Goal: Task Accomplishment & Management: Complete application form

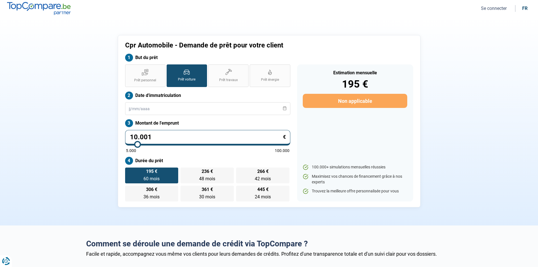
click at [495, 8] on button "Se connecter" at bounding box center [493, 8] width 29 height 6
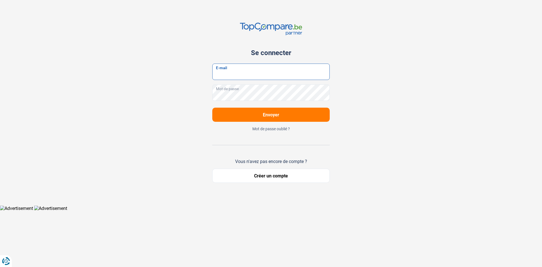
click at [235, 76] on input "E-mail" at bounding box center [271, 72] width 118 height 16
type input "contact@cprautomobile.be"
click at [212, 108] on button "Envoyer" at bounding box center [271, 115] width 118 height 14
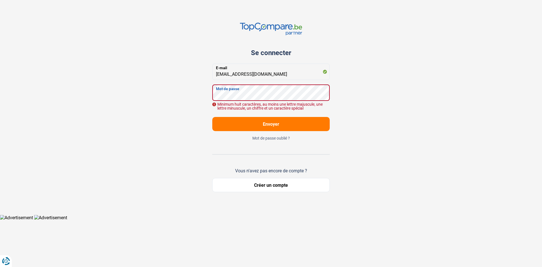
click at [200, 92] on div "Se connecter contact@cprautomobile.be E-mail Mot de passe Minimum huit caractèr…" at bounding box center [271, 107] width 373 height 215
click at [269, 78] on input "contact@cprautomobile.be" at bounding box center [271, 72] width 118 height 16
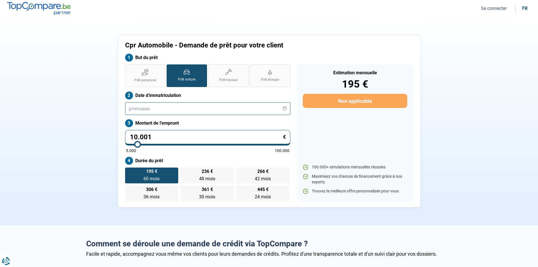
click at [129, 106] on input "text" at bounding box center [207, 108] width 165 height 13
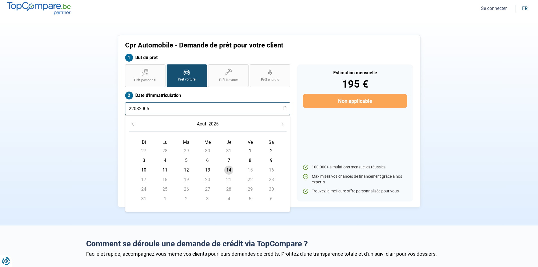
type input "22032005"
click at [92, 136] on div "Cpr Automobile - Demande de prêt pour votre client But du prêt Prêt personnel P…" at bounding box center [269, 121] width 373 height 172
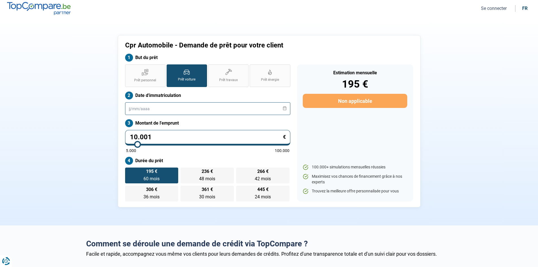
click at [138, 106] on input "text" at bounding box center [207, 108] width 165 height 13
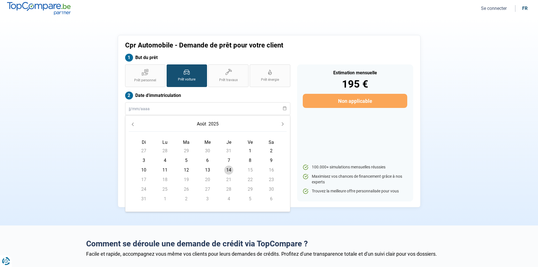
click at [203, 157] on td "6" at bounding box center [207, 161] width 21 height 10
click at [205, 159] on span "6" at bounding box center [207, 160] width 9 height 9
type input "[DATE]"
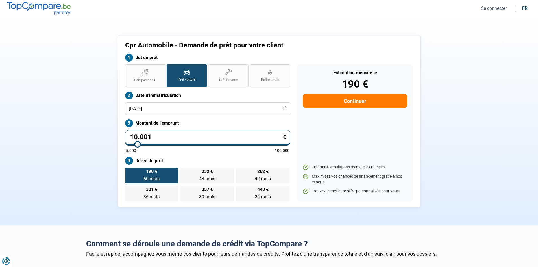
click at [339, 102] on button "Continuer" at bounding box center [355, 101] width 104 height 14
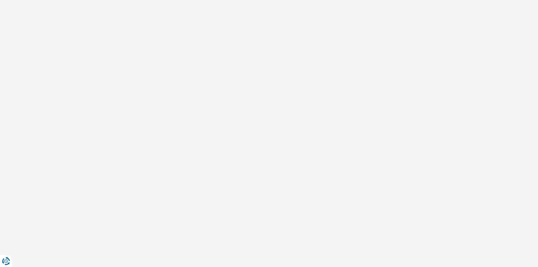
select select "32"
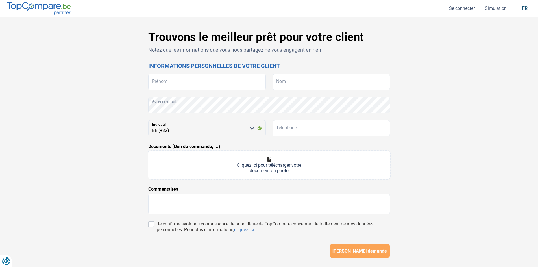
click at [501, 10] on button "Simulation" at bounding box center [495, 8] width 25 height 6
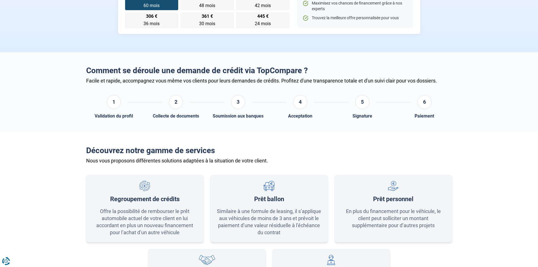
scroll to position [198, 0]
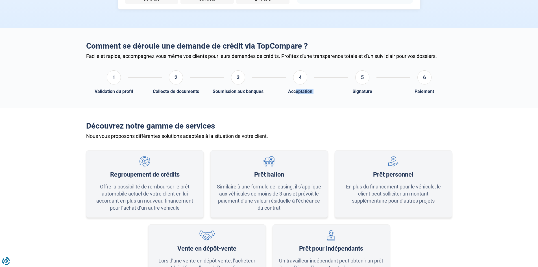
drag, startPoint x: 296, startPoint y: 94, endPoint x: 338, endPoint y: 93, distance: 42.1
click at [338, 93] on div "1 Validation du profil 2 Collecte de documents 3 Soumission aux banques 4 Accep…" at bounding box center [269, 76] width 373 height 35
click at [338, 93] on div "5 Signature" at bounding box center [362, 82] width 55 height 24
drag, startPoint x: 282, startPoint y: 93, endPoint x: 335, endPoint y: 90, distance: 52.9
click at [331, 90] on section "Comment se déroule une demande de crédit via TopCompare ? Facile et rapide, acc…" at bounding box center [269, 68] width 538 height 80
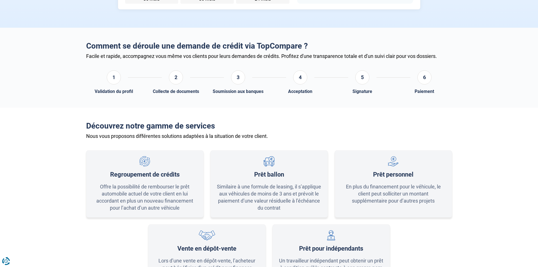
click at [350, 91] on div "5 Signature" at bounding box center [362, 82] width 55 height 24
drag, startPoint x: 386, startPoint y: 90, endPoint x: 415, endPoint y: 90, distance: 28.8
click at [412, 90] on div "1 Validation du profil 2 Collecte de documents 3 Soumission aux banques 4 Accep…" at bounding box center [269, 76] width 373 height 35
drag, startPoint x: 425, startPoint y: 90, endPoint x: 442, endPoint y: 90, distance: 17.2
click at [442, 90] on div "6 Paiement" at bounding box center [424, 82] width 55 height 24
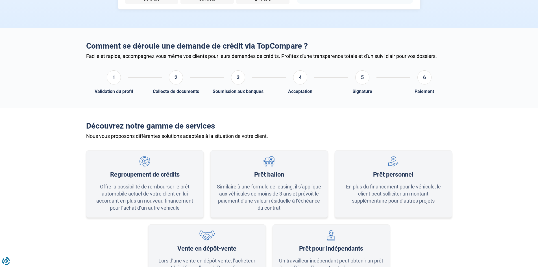
drag, startPoint x: 455, startPoint y: 109, endPoint x: 442, endPoint y: 126, distance: 21.7
click at [456, 109] on section "Découvrez notre gamme de services Nous vous proposons différentes solutions ada…" at bounding box center [269, 203] width 538 height 190
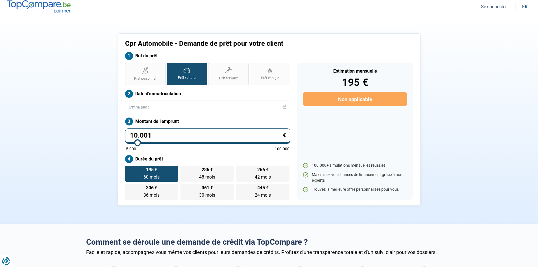
scroll to position [0, 0]
